Goal: Find specific page/section: Find specific page/section

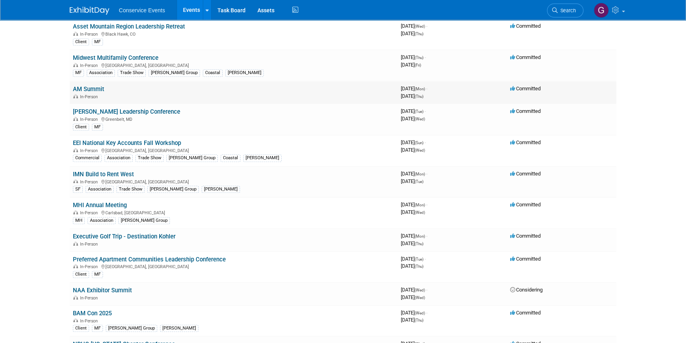
scroll to position [504, 0]
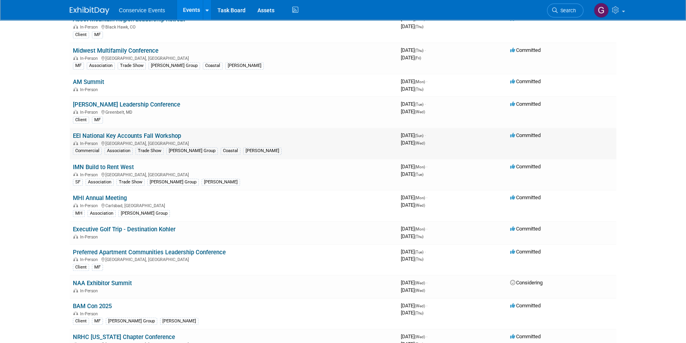
click at [152, 133] on link "EEI National Key Accounts Fall Workshop" at bounding box center [127, 135] width 108 height 7
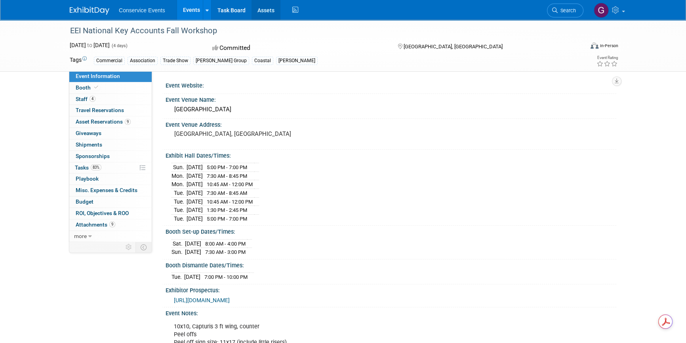
click at [264, 9] on link "Assets" at bounding box center [265, 10] width 29 height 20
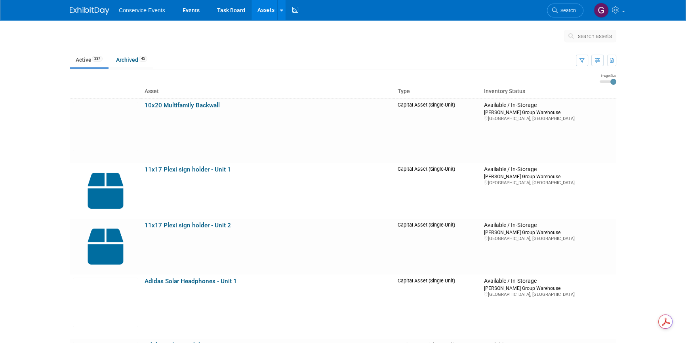
click at [265, 7] on link "Assets" at bounding box center [265, 10] width 29 height 20
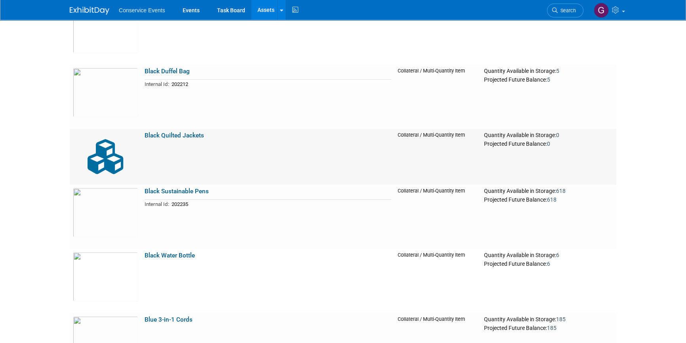
scroll to position [899, 0]
click at [191, 9] on link "Events" at bounding box center [191, 10] width 29 height 20
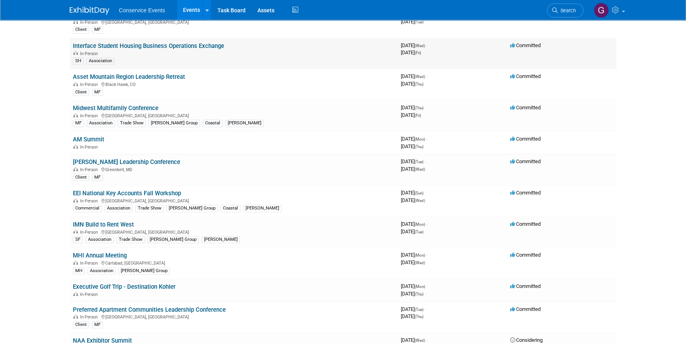
scroll to position [467, 0]
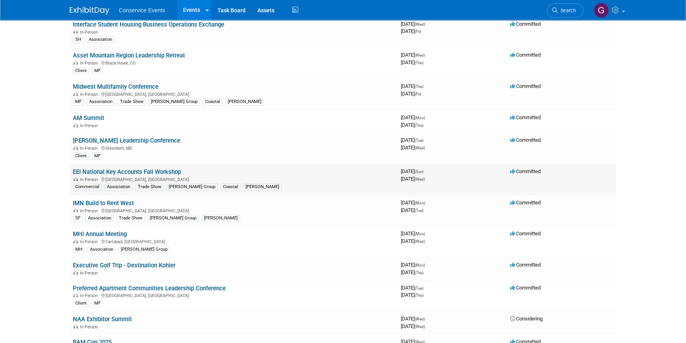
click at [141, 168] on link "EEI National Key Accounts Fall Workshop" at bounding box center [127, 171] width 108 height 7
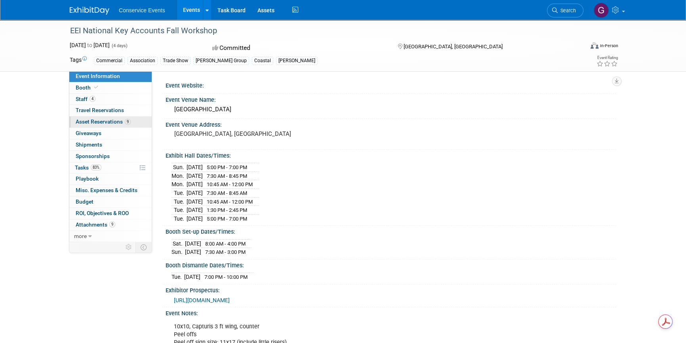
click at [90, 121] on span "Asset Reservations 9" at bounding box center [103, 121] width 55 height 6
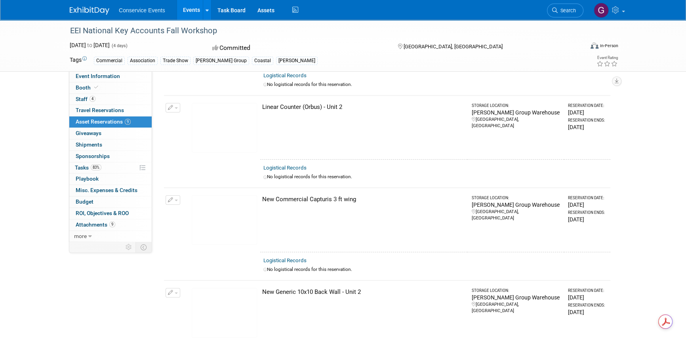
scroll to position [216, 0]
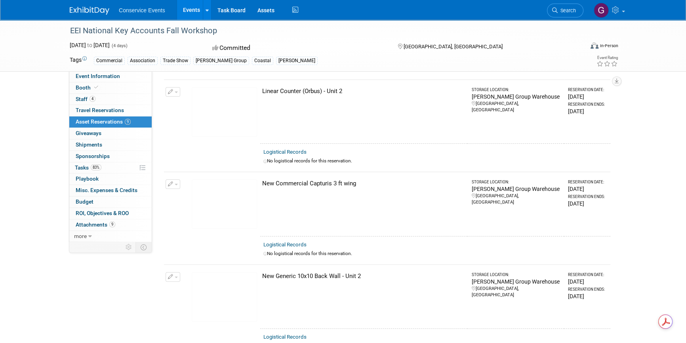
click at [235, 207] on img at bounding box center [224, 203] width 65 height 49
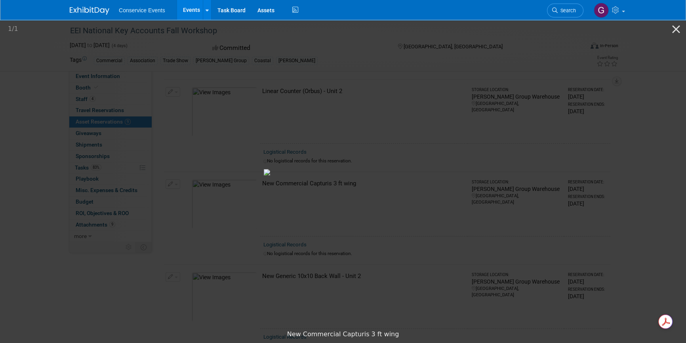
click at [456, 13] on div "Conservice Events Events Recently Viewed Events: EEI National Key Accounts Fall…" at bounding box center [343, 10] width 546 height 20
